Goal: Information Seeking & Learning: Get advice/opinions

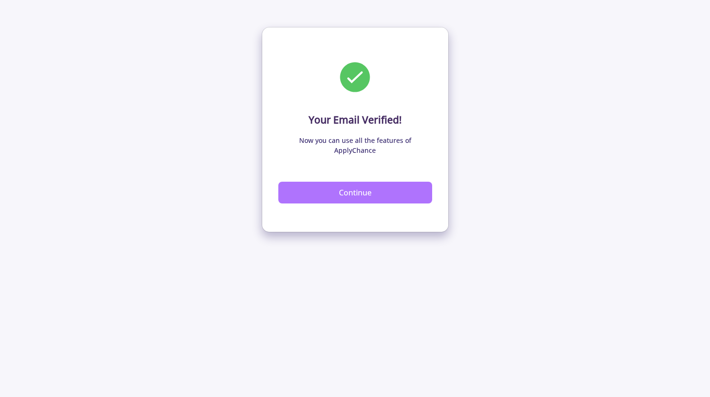
click at [373, 186] on button "Continue" at bounding box center [355, 193] width 154 height 22
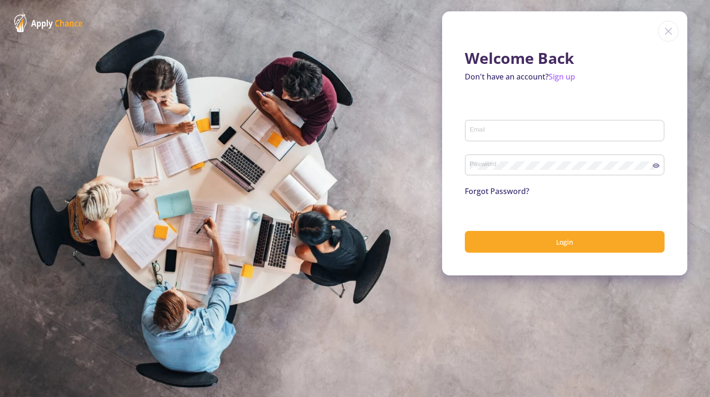
type input "[EMAIL_ADDRESS][DOMAIN_NAME]"
click at [519, 237] on button "Login" at bounding box center [565, 242] width 200 height 22
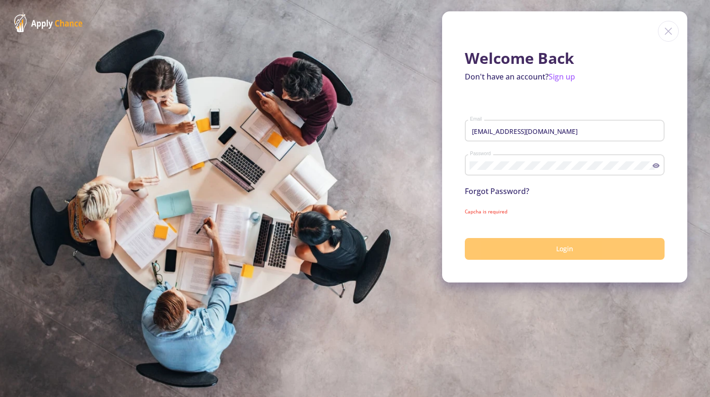
click at [512, 251] on button "Login" at bounding box center [565, 249] width 200 height 22
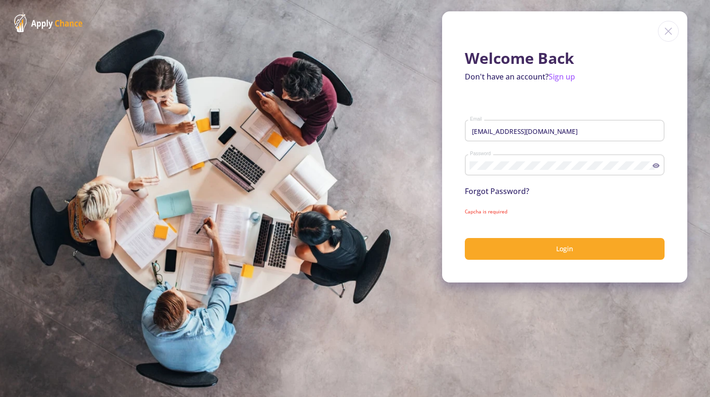
click at [514, 200] on form "[EMAIL_ADDRESS][DOMAIN_NAME] Email Password Forgot Password? Capcha is required…" at bounding box center [565, 182] width 200 height 155
click at [322, 255] on section "Welcome Back Don't have an account? Sign up [EMAIL_ADDRESS][DOMAIN_NAME] Email …" at bounding box center [355, 198] width 710 height 397
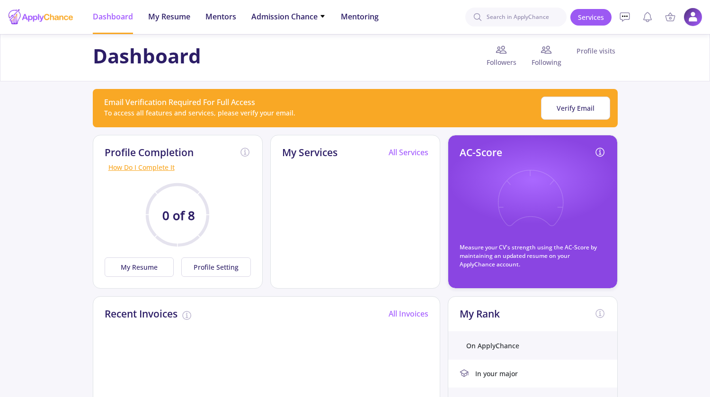
click at [459, 241] on div "AC-Score Measure your CV's strength using the AC-Score by maintaining an update…" at bounding box center [532, 208] width 146 height 122
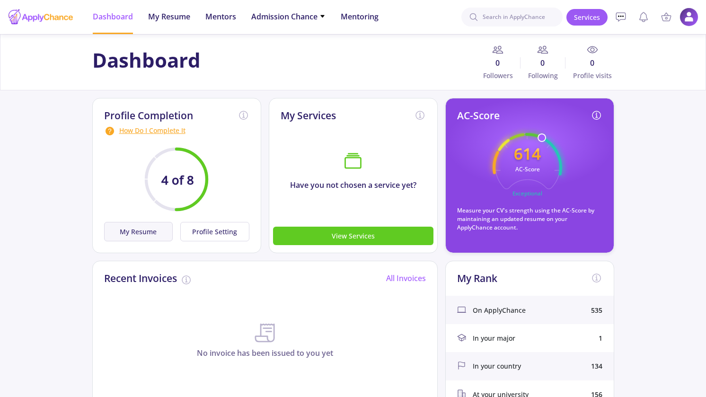
click at [159, 232] on button "My Resume" at bounding box center [138, 231] width 69 height 19
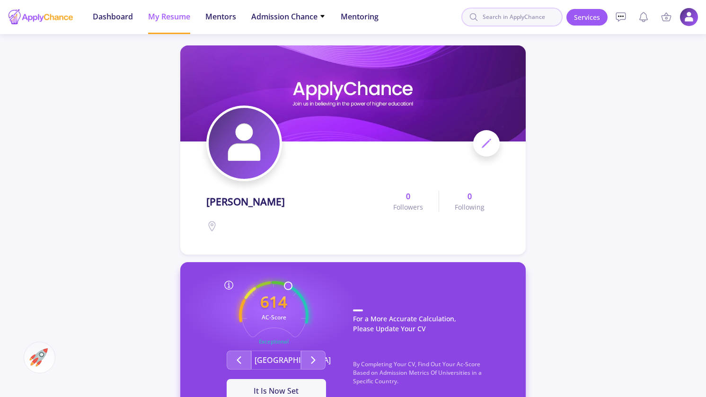
click at [518, 19] on input at bounding box center [511, 17] width 101 height 19
type input "art"
click at [111, 17] on span "Dashboard" at bounding box center [113, 16] width 40 height 11
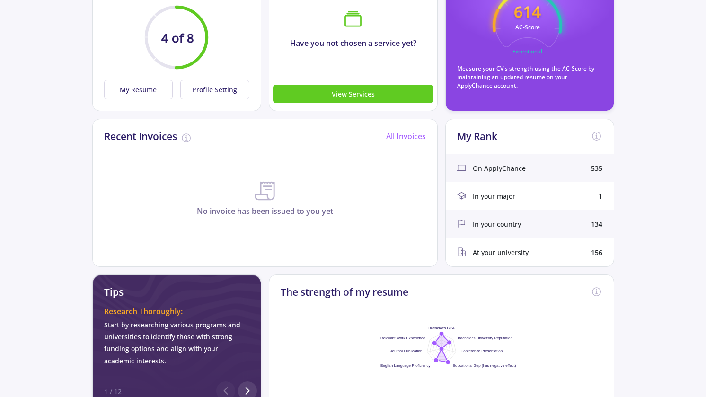
scroll to position [189, 0]
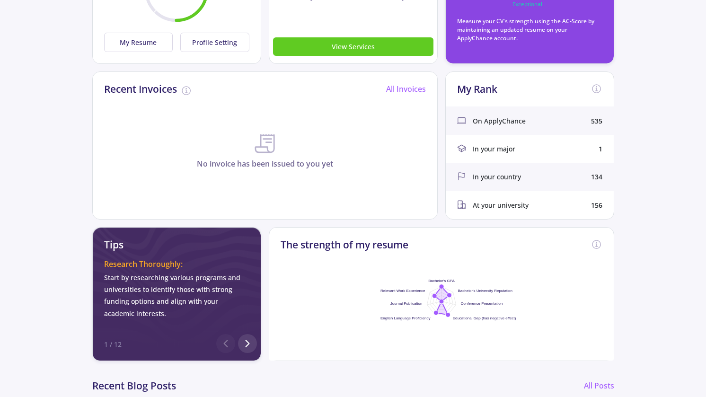
click at [460, 149] on icon at bounding box center [461, 148] width 9 height 9
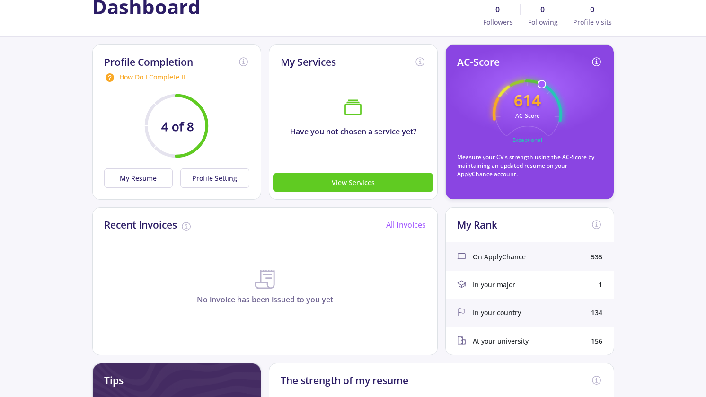
scroll to position [142, 0]
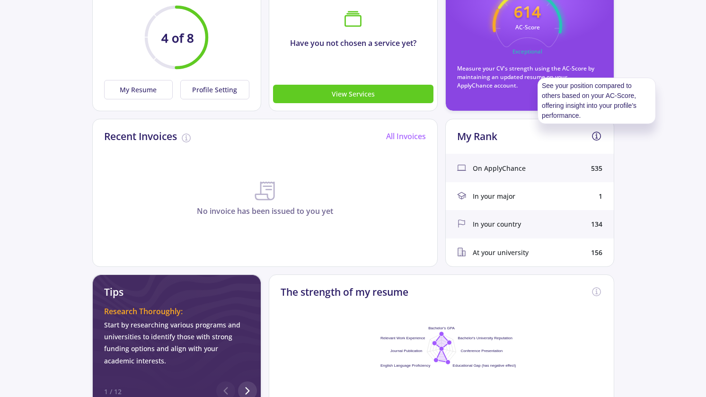
click at [594, 134] on icon at bounding box center [596, 136] width 11 height 11
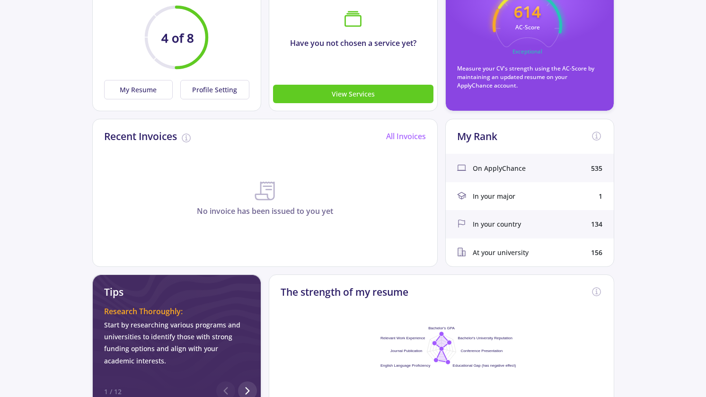
scroll to position [0, 0]
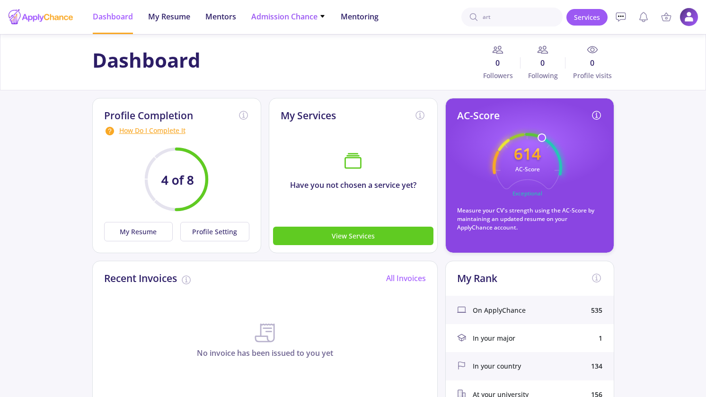
click at [275, 21] on span "Admission Chance" at bounding box center [288, 16] width 74 height 11
click at [281, 65] on link "Only My Chance of Admission" at bounding box center [307, 67] width 112 height 18
click at [167, 17] on span "My Resume" at bounding box center [169, 16] width 42 height 11
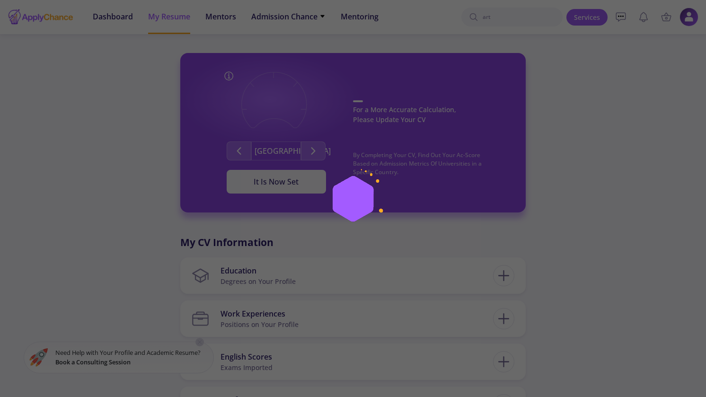
click at [217, 17] on div at bounding box center [353, 198] width 706 height 397
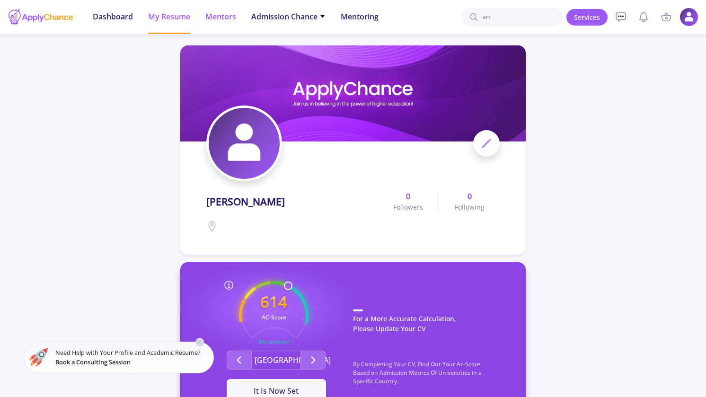
click at [216, 21] on span "Mentors" at bounding box center [220, 16] width 31 height 11
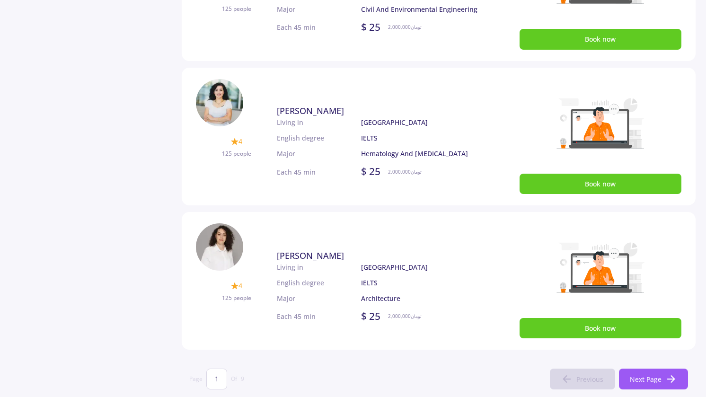
scroll to position [520, 0]
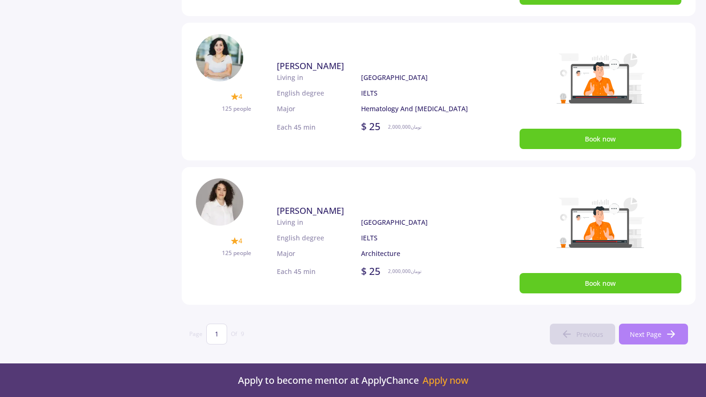
click at [664, 331] on button "Next Page" at bounding box center [653, 334] width 69 height 21
type input "2"
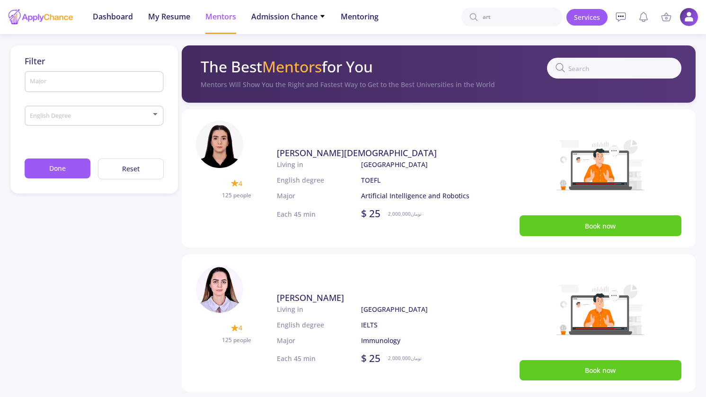
scroll to position [331, 0]
